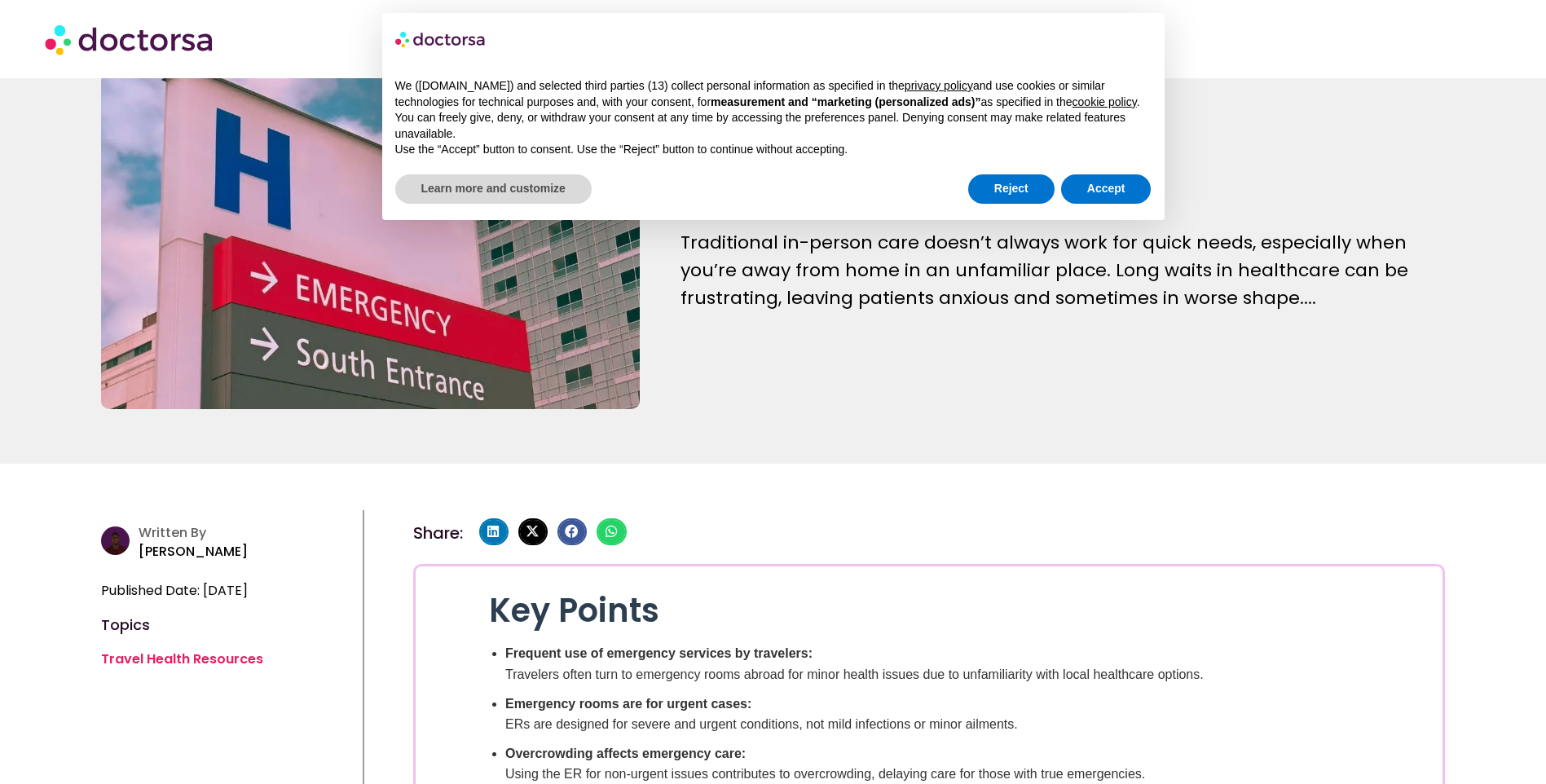
scroll to position [163, 0]
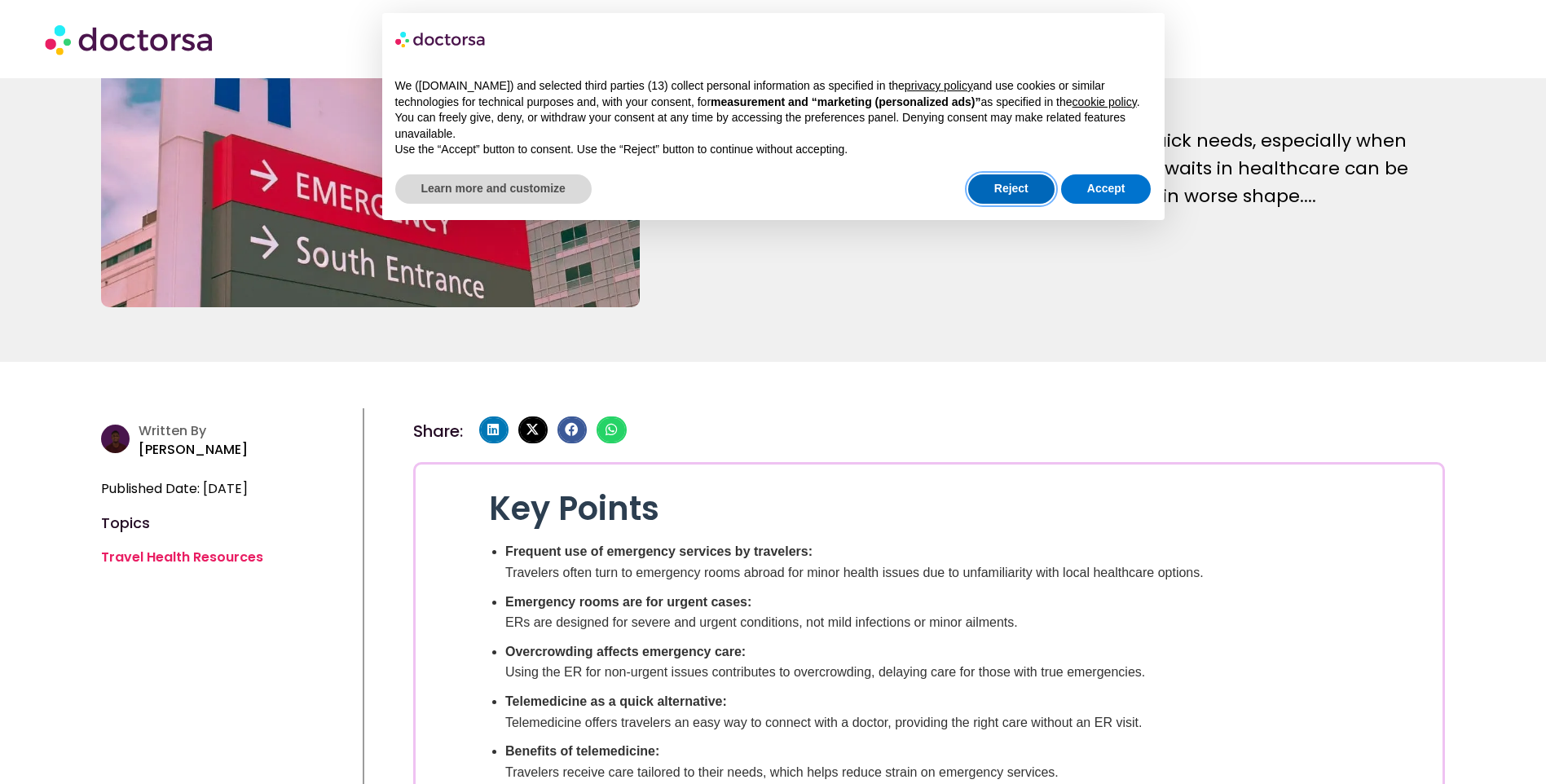
click at [1006, 189] on button "Reject" at bounding box center [1011, 189] width 87 height 29
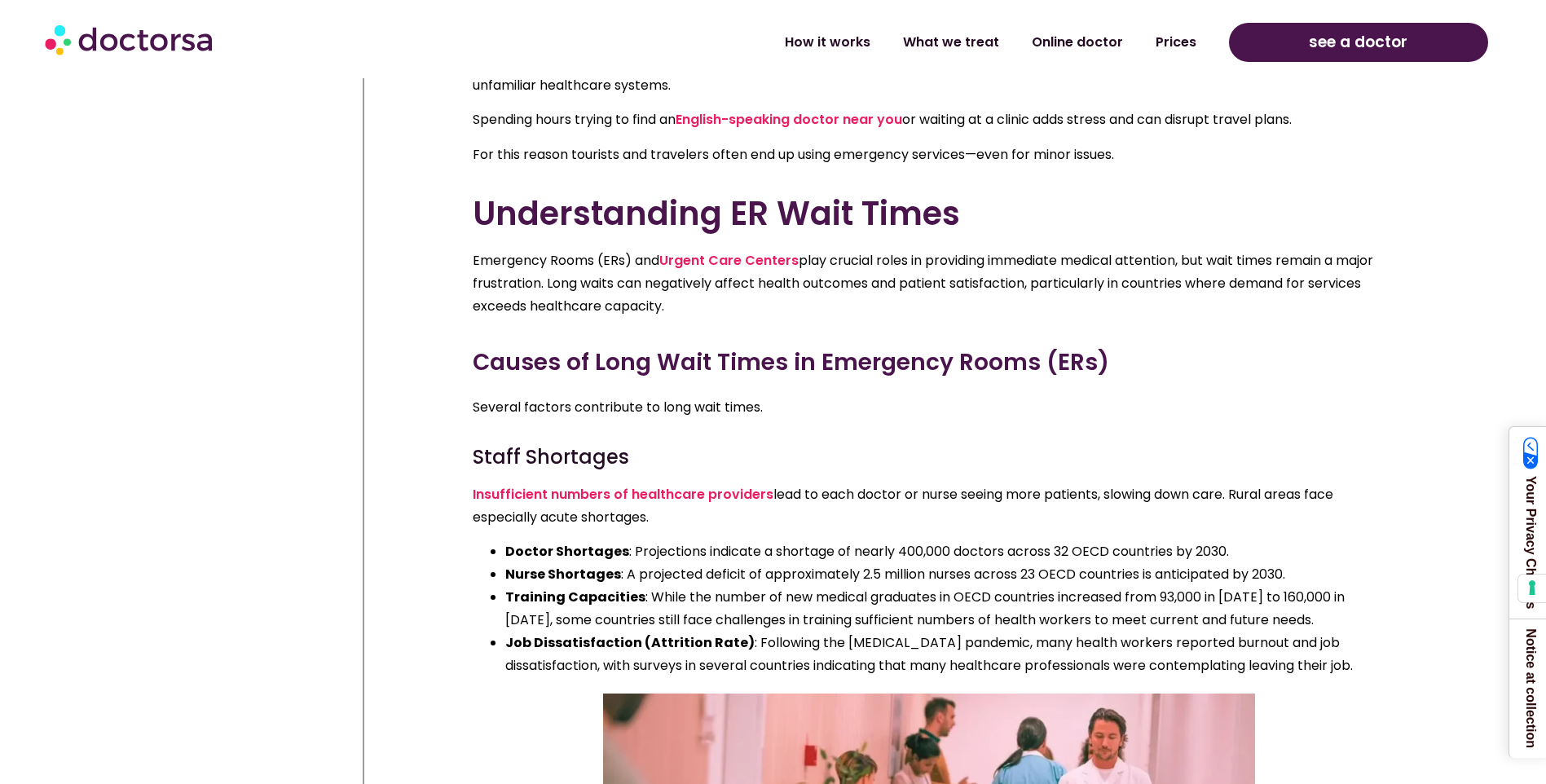
scroll to position [1141, 0]
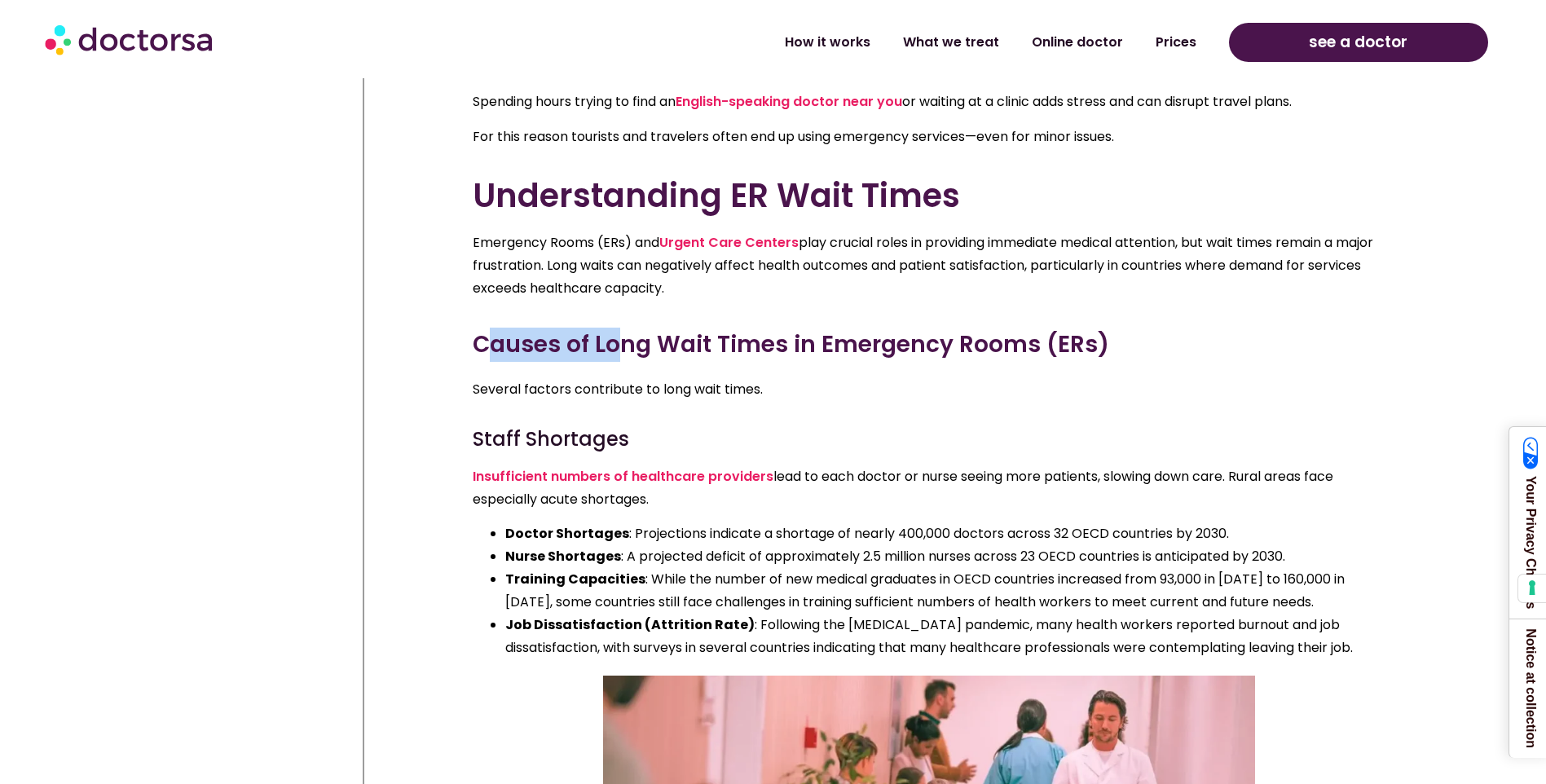
drag, startPoint x: 485, startPoint y: 343, endPoint x: 668, endPoint y: 343, distance: 183.0
click at [668, 343] on h3 "Causes of Long Wait Times in Emergency Rooms (ERs)" at bounding box center [929, 344] width 913 height 35
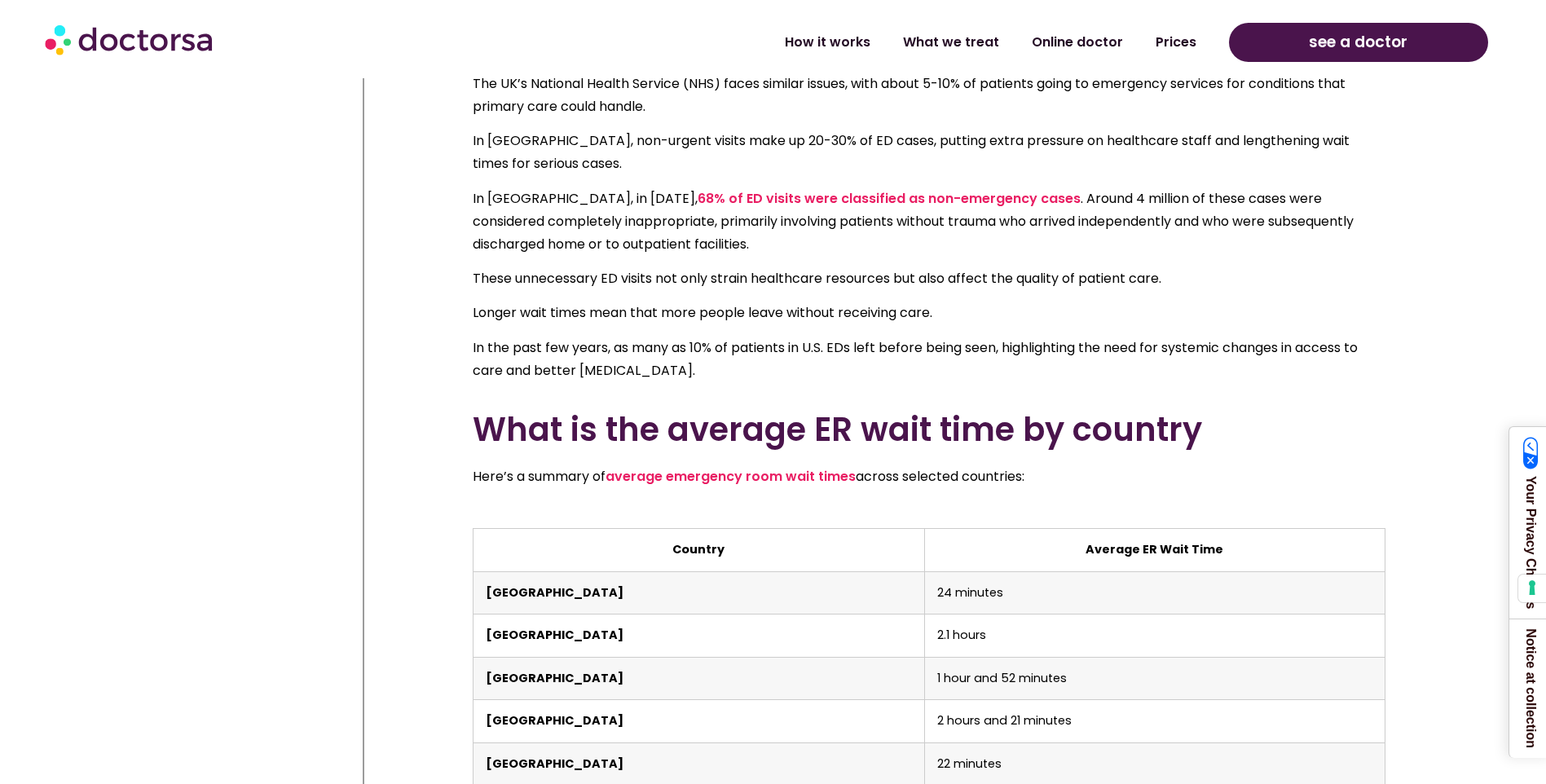
scroll to position [3015, 0]
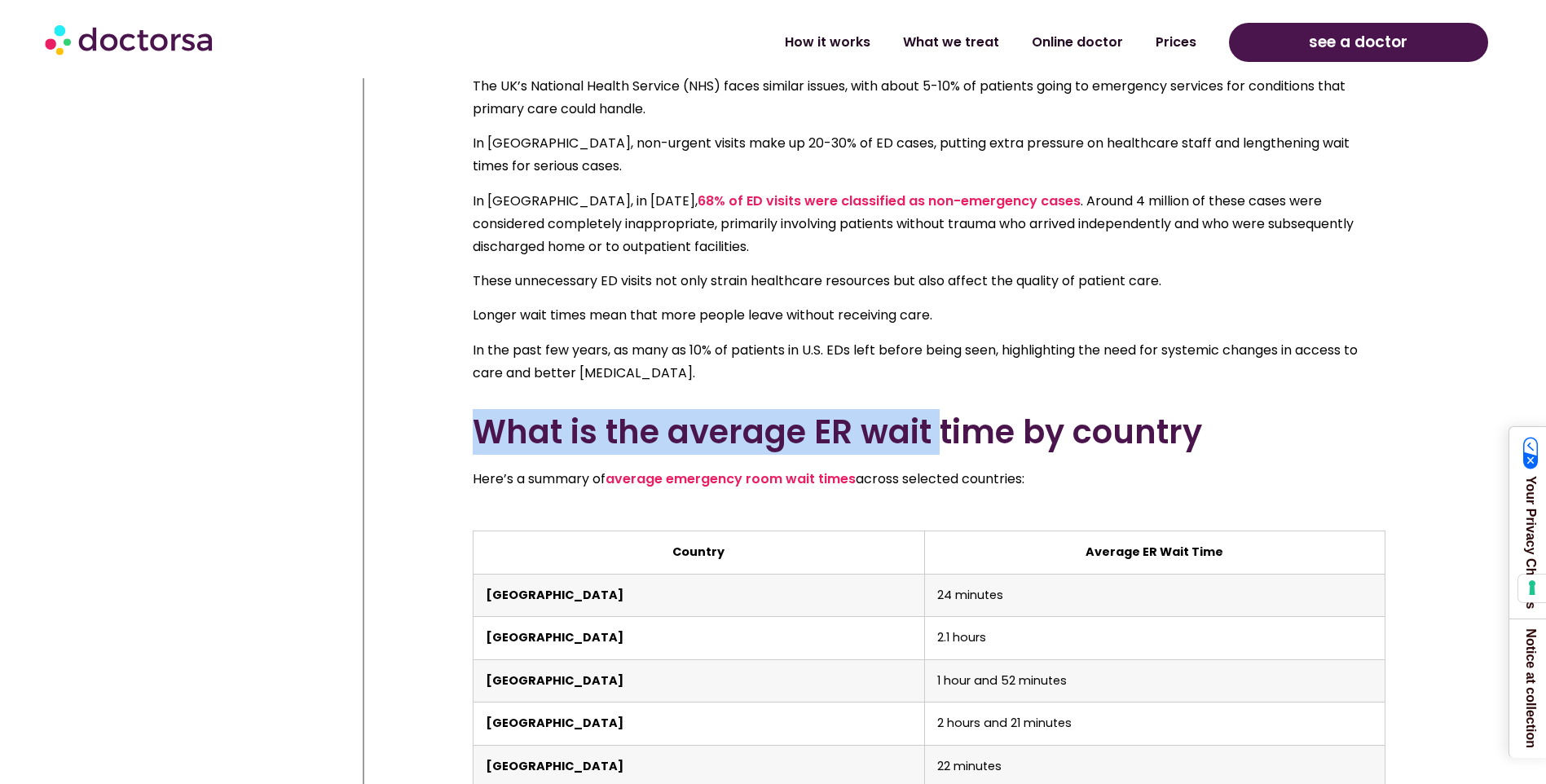
drag, startPoint x: 482, startPoint y: 378, endPoint x: 945, endPoint y: 379, distance: 463.0
click at [945, 413] on h2 "What is the average ER wait time by country" at bounding box center [929, 432] width 913 height 39
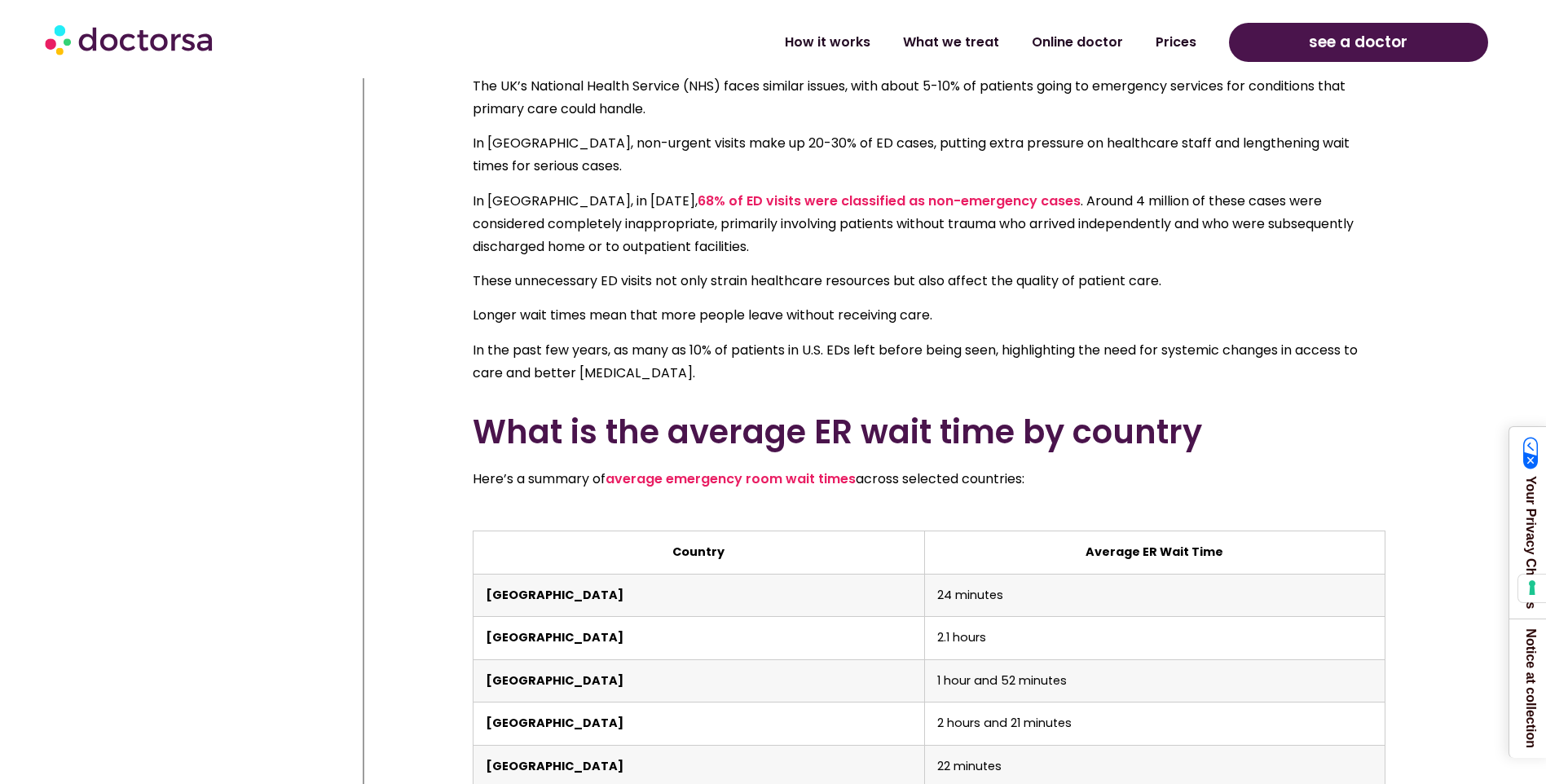
click at [767, 469] on div "Overusing the emergency department (ED) has become a big challenge worldwide, s…" at bounding box center [929, 568] width 929 height 1509
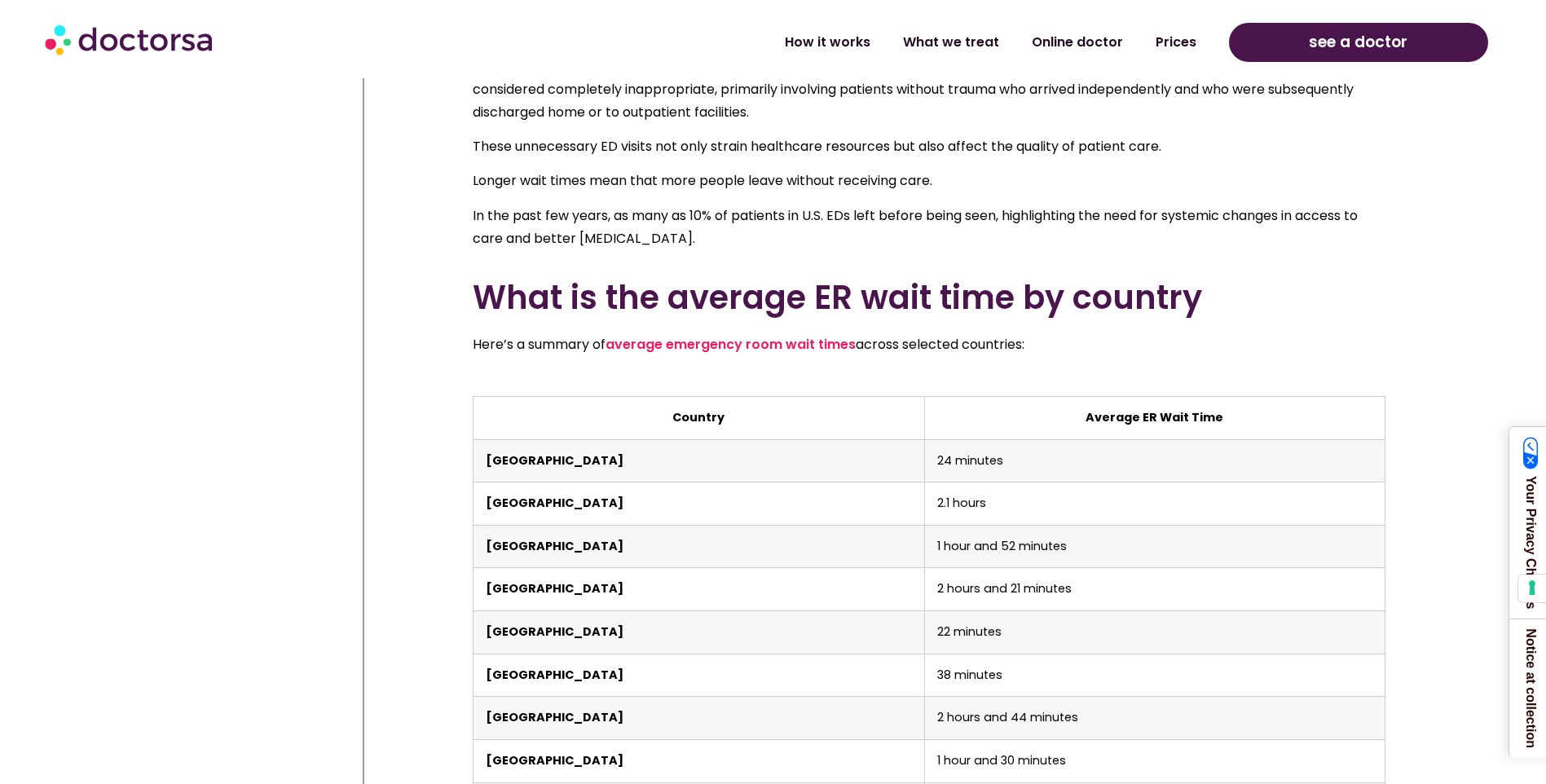
scroll to position [3177, 0]
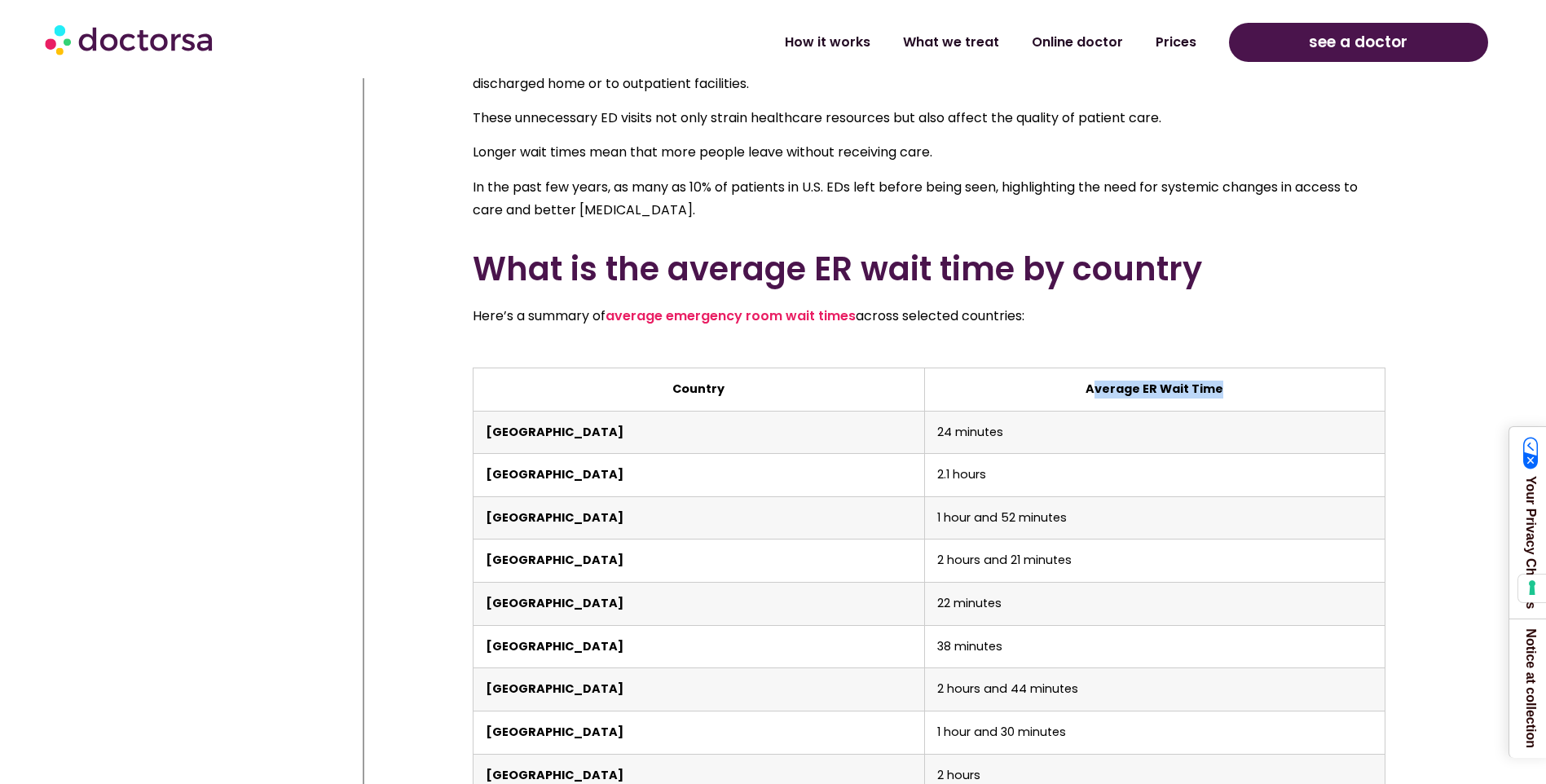
drag, startPoint x: 1089, startPoint y: 337, endPoint x: 1228, endPoint y: 344, distance: 139.2
click at [1228, 369] on th "Average ER Wait Time" at bounding box center [1154, 390] width 460 height 43
click at [935, 369] on th "Average ER Wait Time" at bounding box center [1154, 390] width 460 height 43
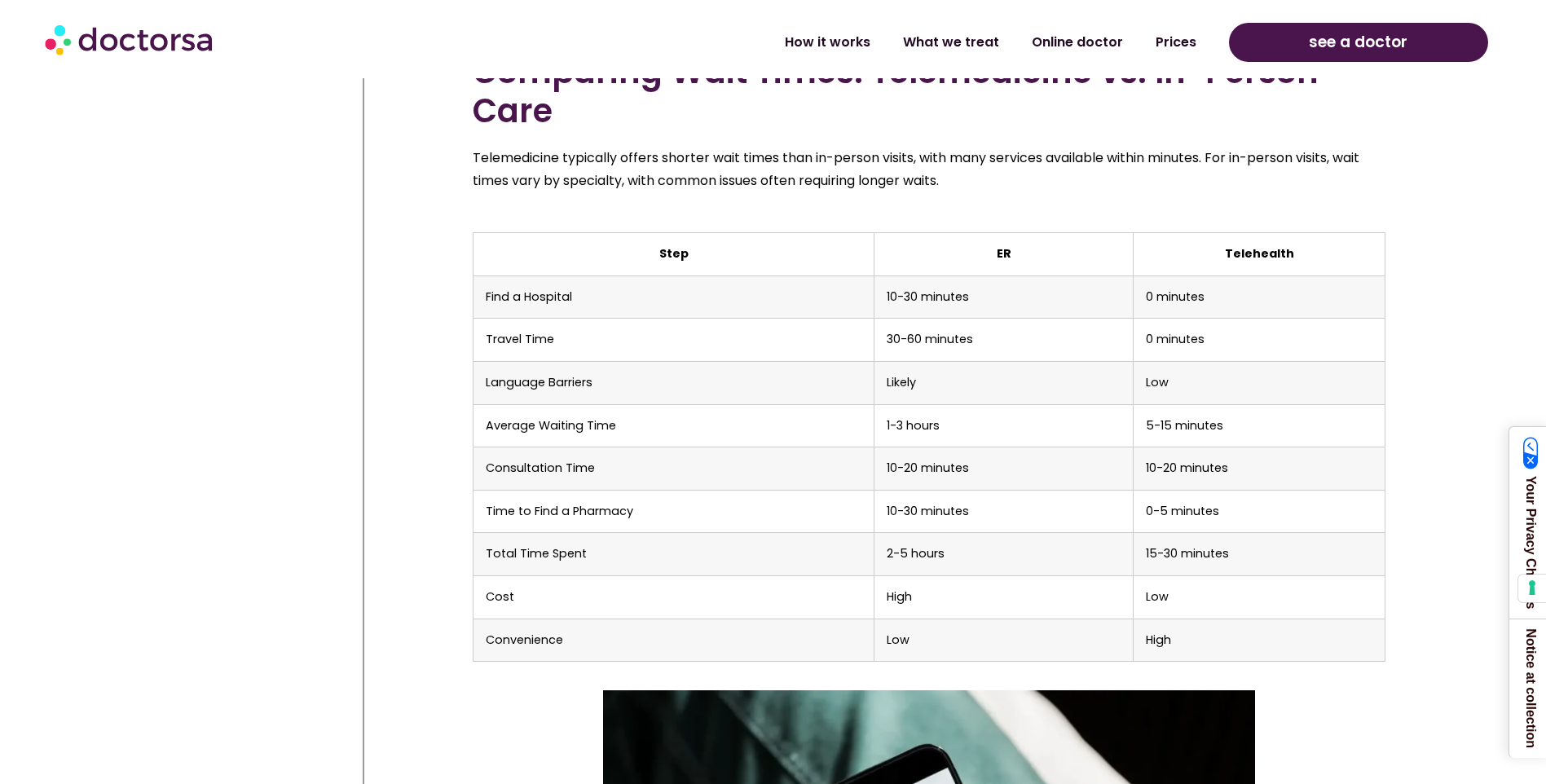
scroll to position [5459, 0]
